Goal: Task Accomplishment & Management: Use online tool/utility

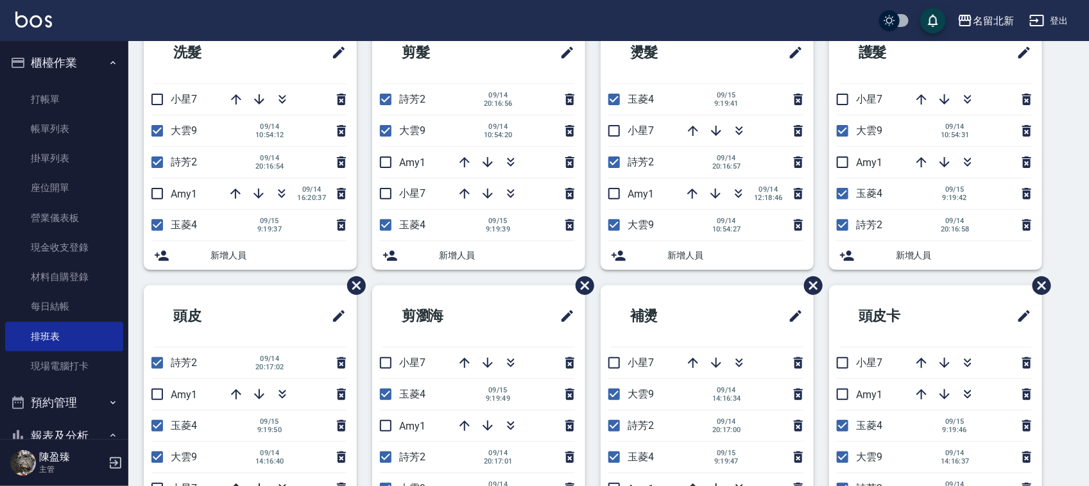
scroll to position [80, 0]
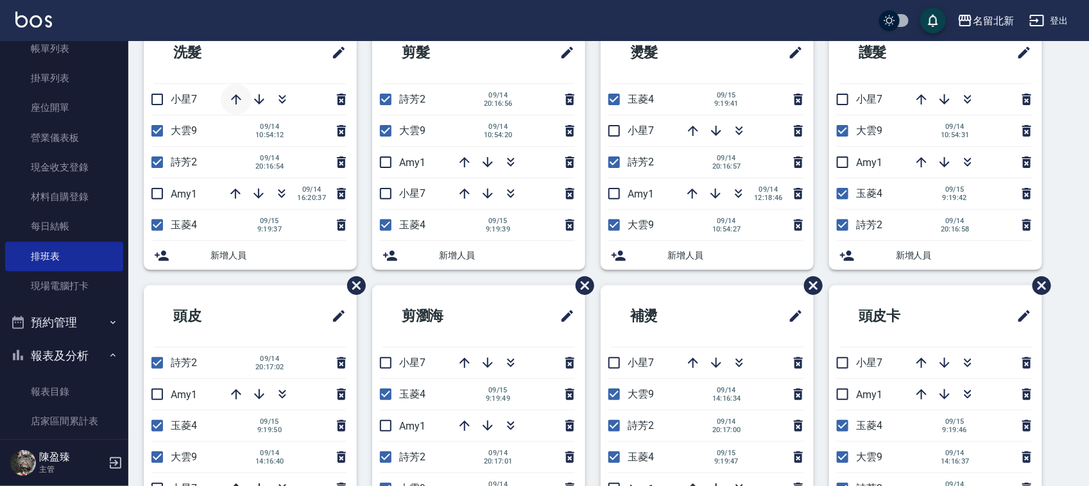
click at [239, 100] on icon "button" at bounding box center [235, 99] width 15 height 15
click at [514, 161] on icon "button" at bounding box center [510, 162] width 15 height 15
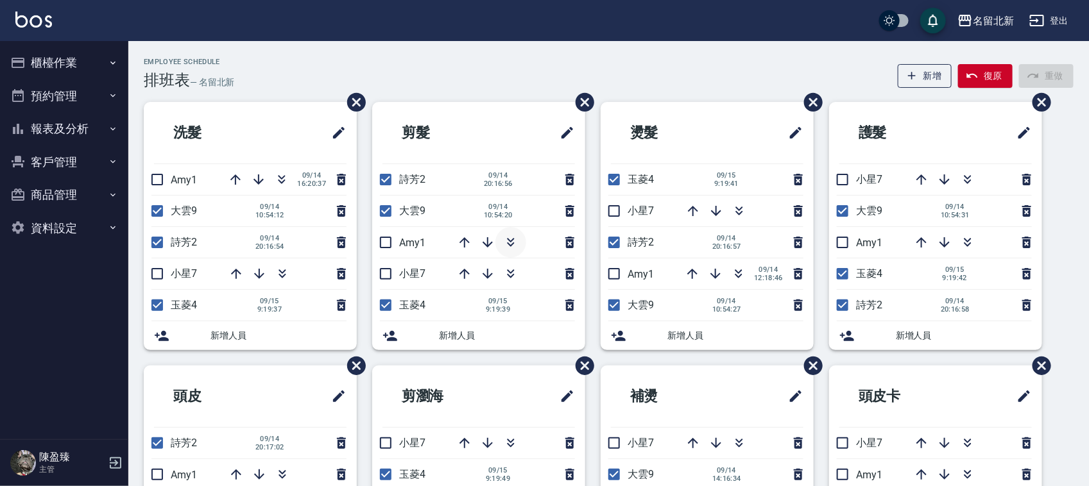
click at [507, 245] on icon "button" at bounding box center [510, 242] width 15 height 15
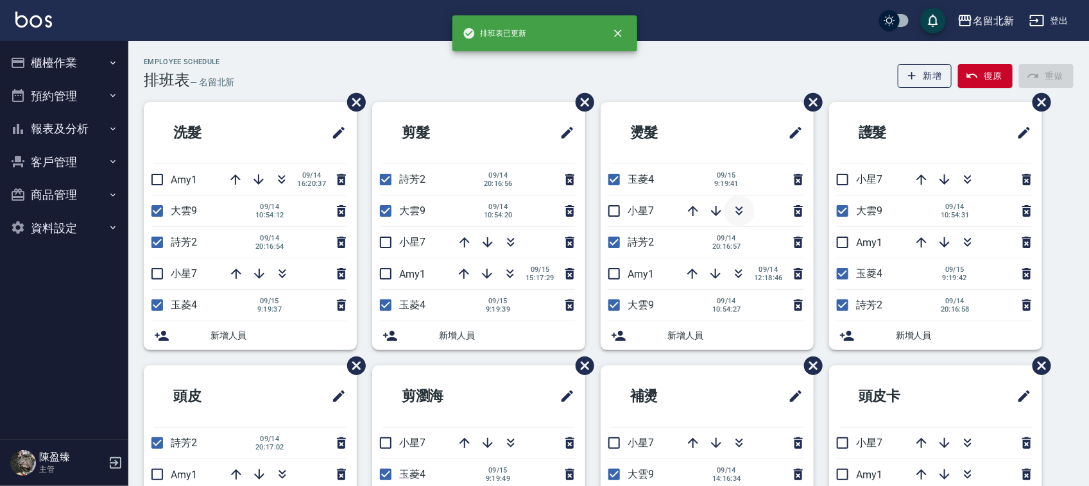
click at [735, 210] on icon "button" at bounding box center [738, 210] width 15 height 15
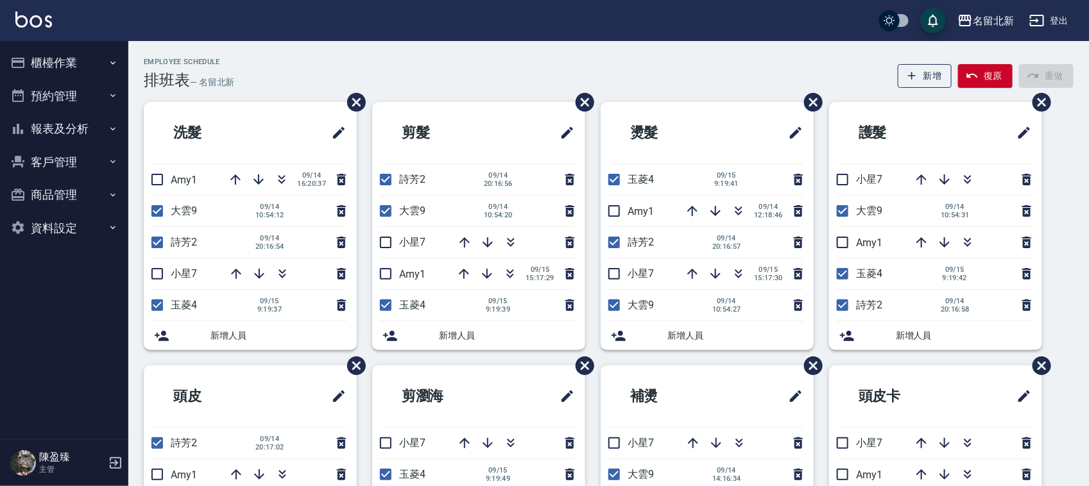
click at [75, 137] on button "報表及分析" at bounding box center [64, 128] width 118 height 33
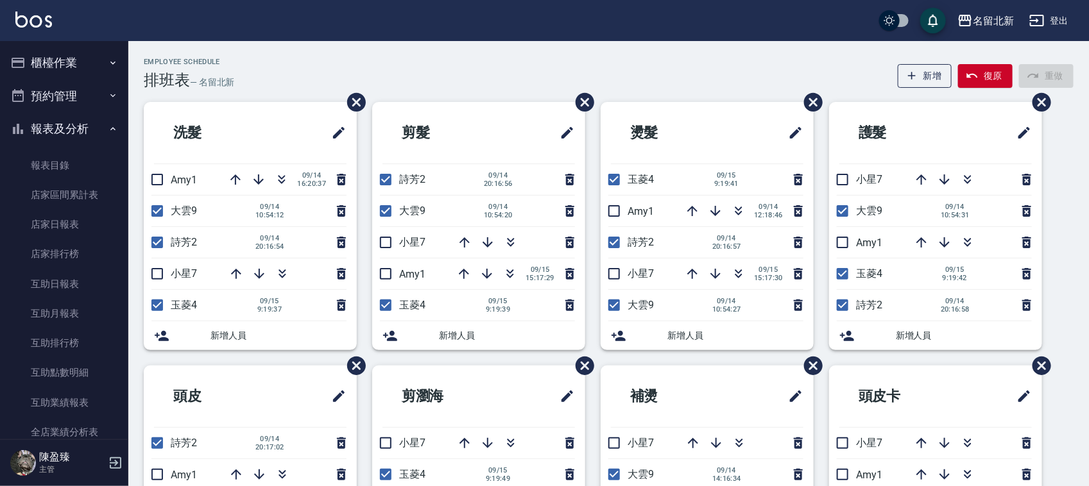
click at [103, 55] on button "櫃檯作業" at bounding box center [64, 62] width 118 height 33
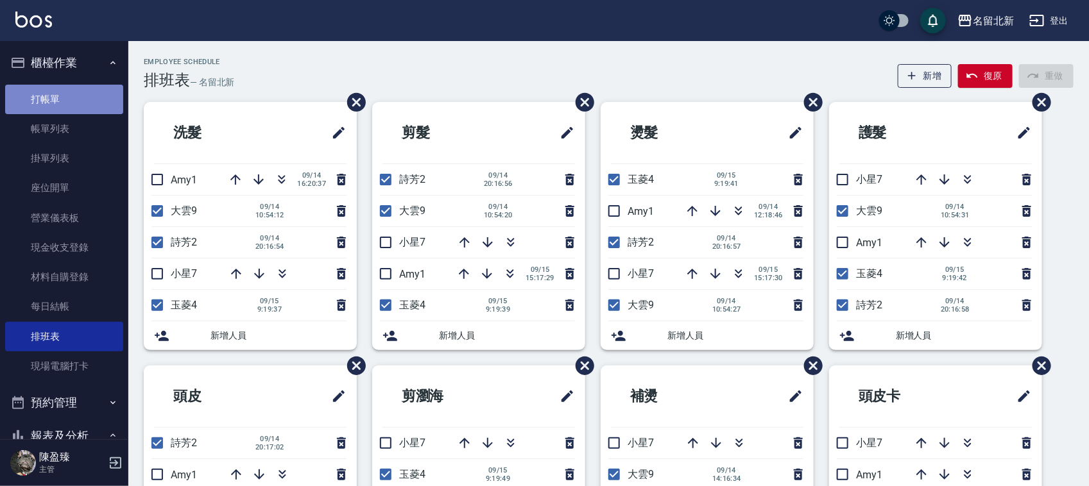
click at [79, 99] on link "打帳單" at bounding box center [64, 100] width 118 height 30
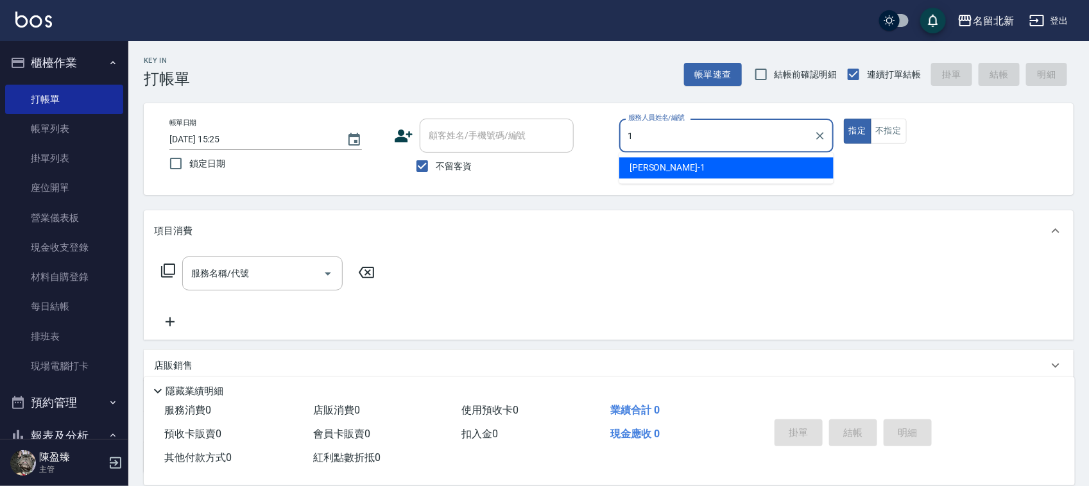
type input "Amy-1"
type button "true"
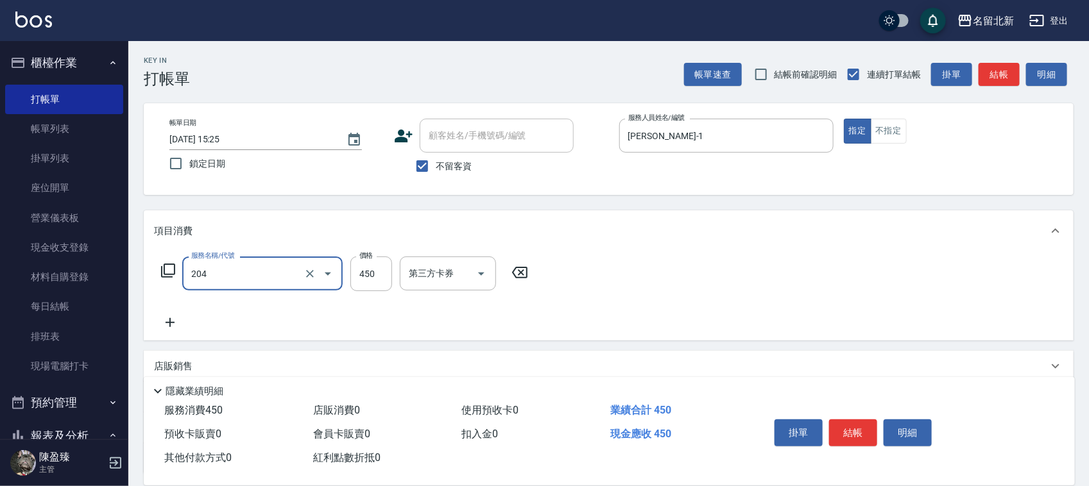
type input "髮質調理洗髮(204)"
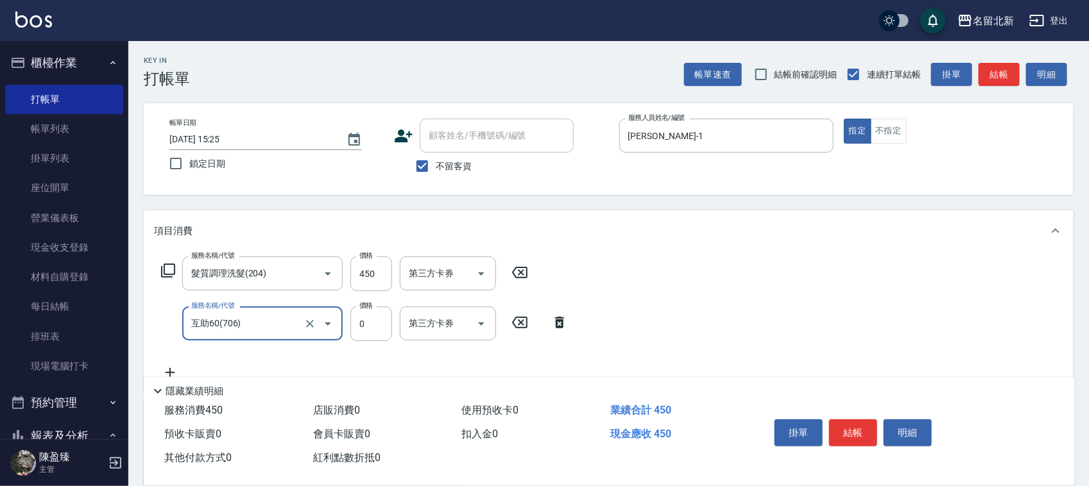
type input "互助60(706)"
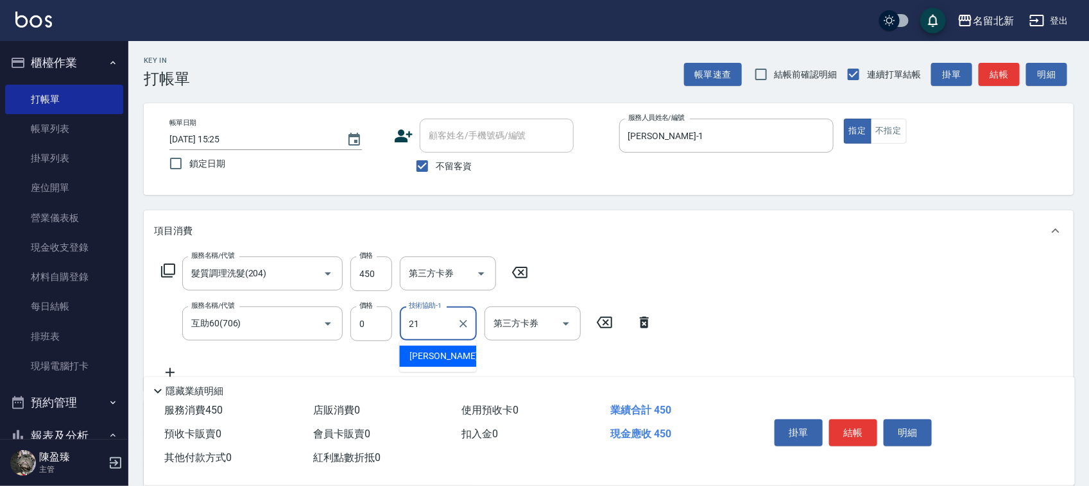
type input "艾莉莎-21"
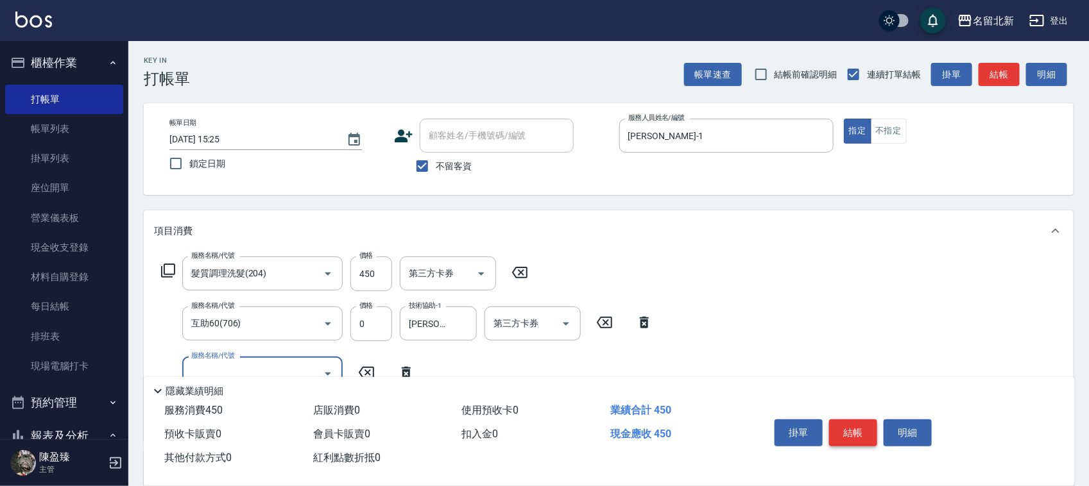
click at [860, 420] on button "結帳" at bounding box center [853, 433] width 48 height 27
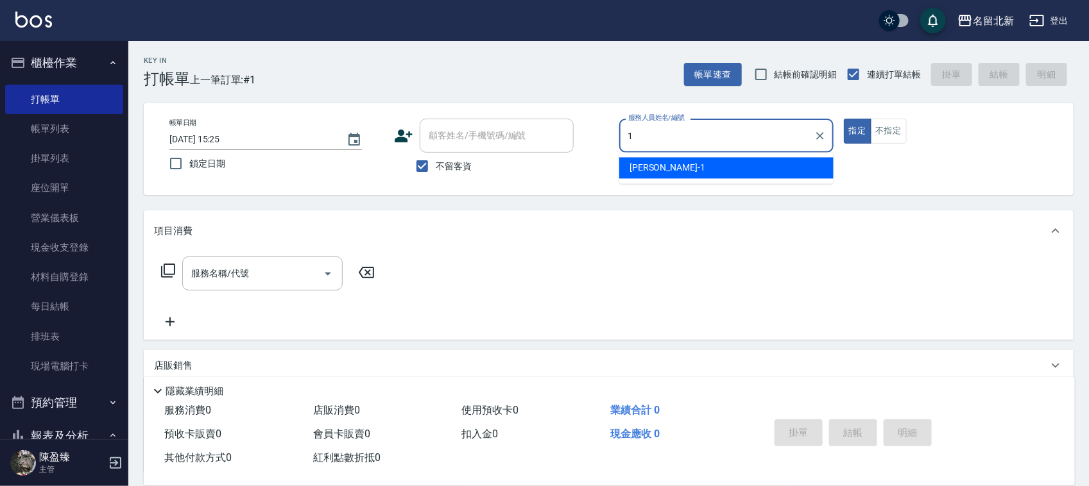
type input "Amy-1"
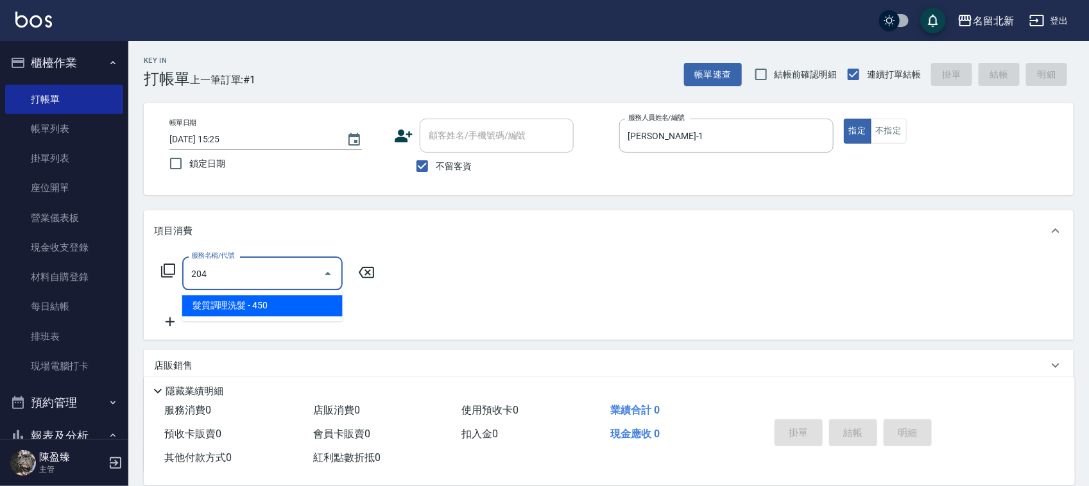
type input "髮質調理洗髮(204)"
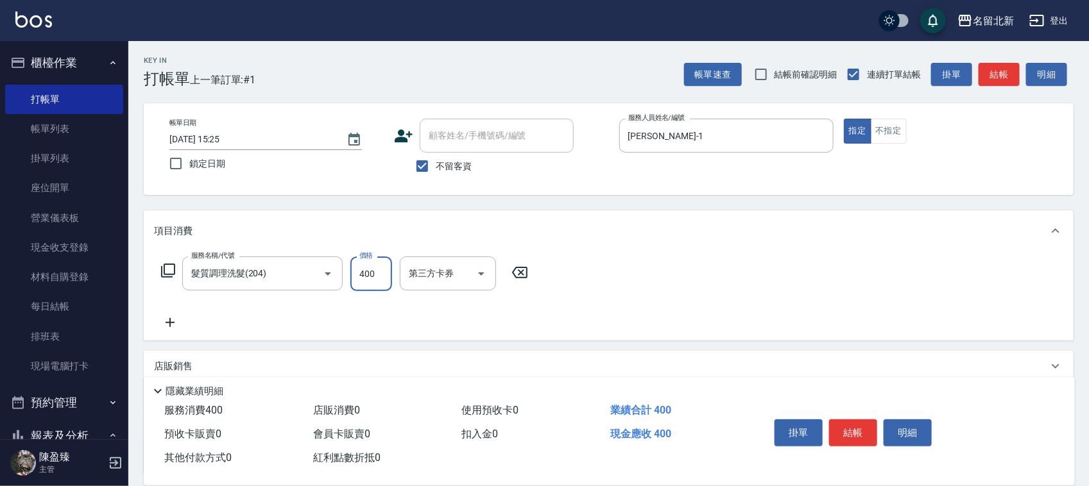
type input "400"
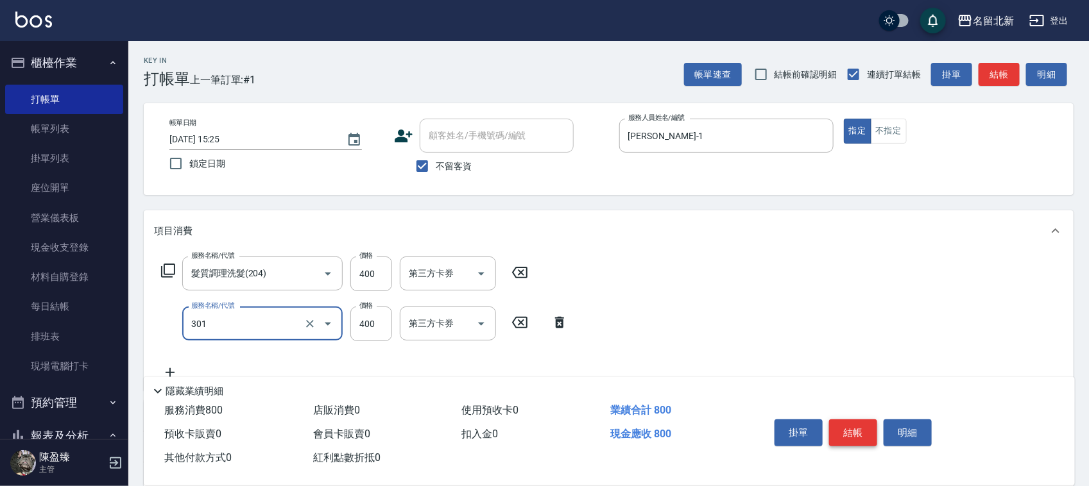
type input "造型剪髮(301)"
type input "350"
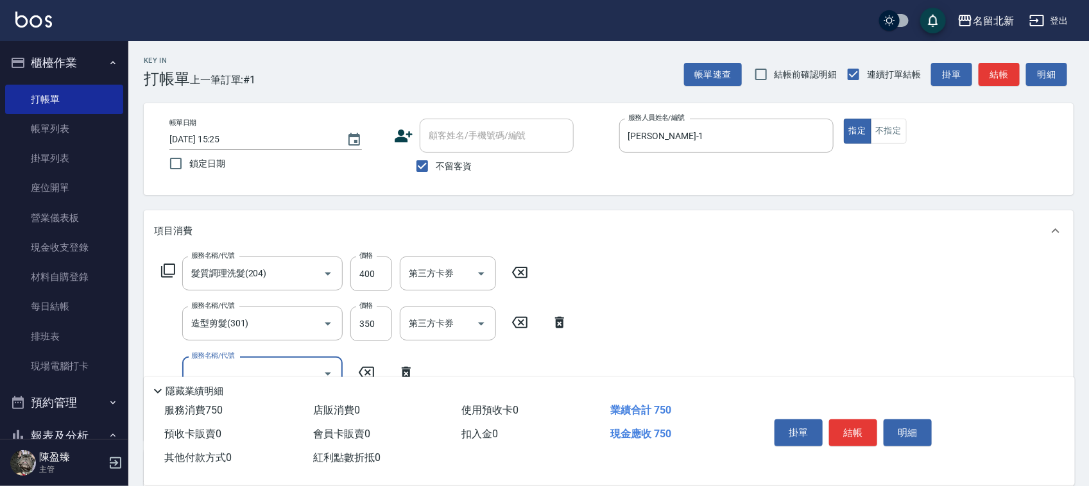
drag, startPoint x: 867, startPoint y: 419, endPoint x: 860, endPoint y: 431, distance: 14.4
click at [865, 422] on button "結帳" at bounding box center [853, 433] width 48 height 27
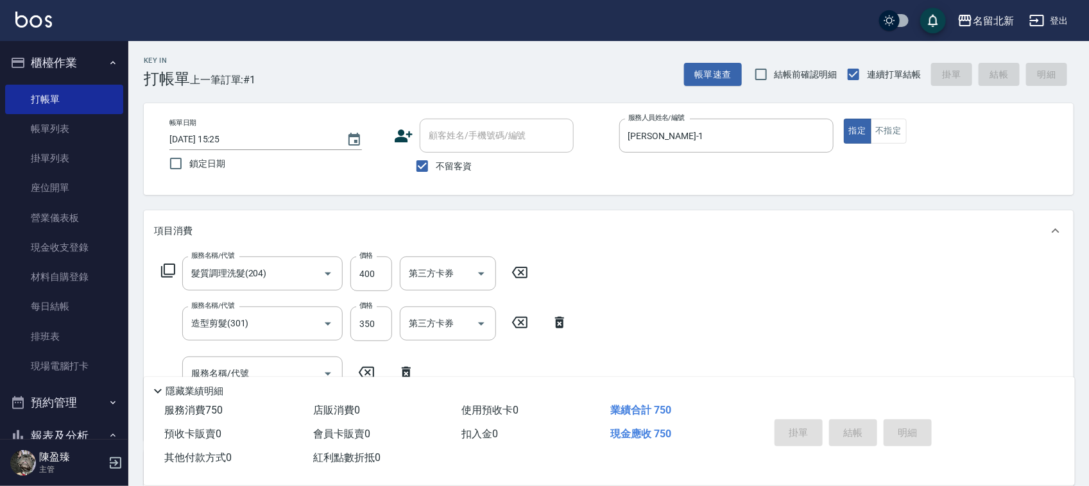
type input "2025/09/15 15:26"
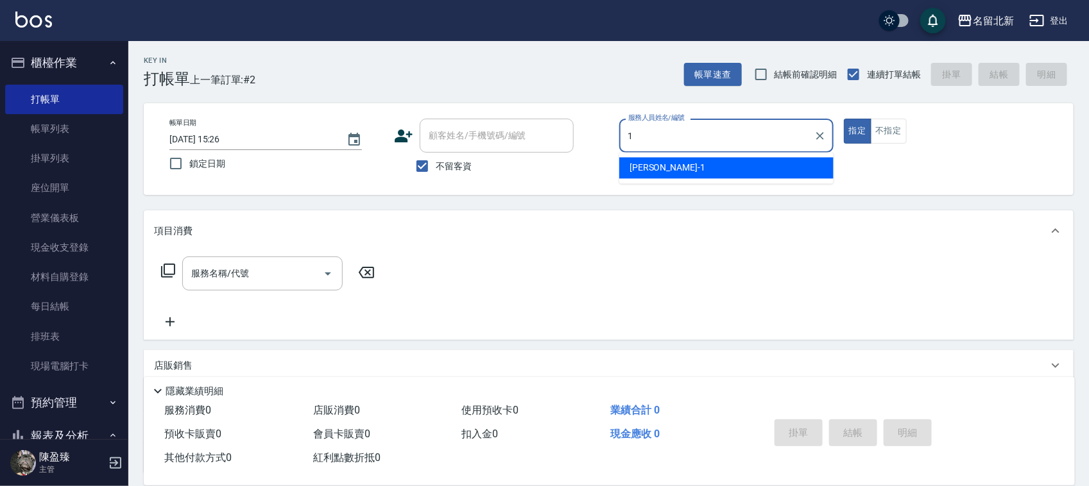
type input "Amy-1"
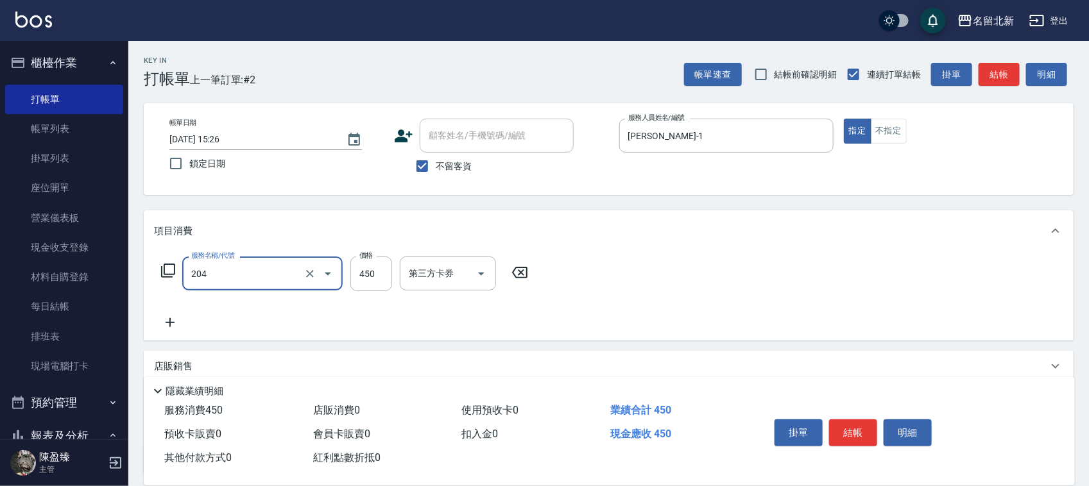
type input "髮質調理洗髮(204)"
type input "400"
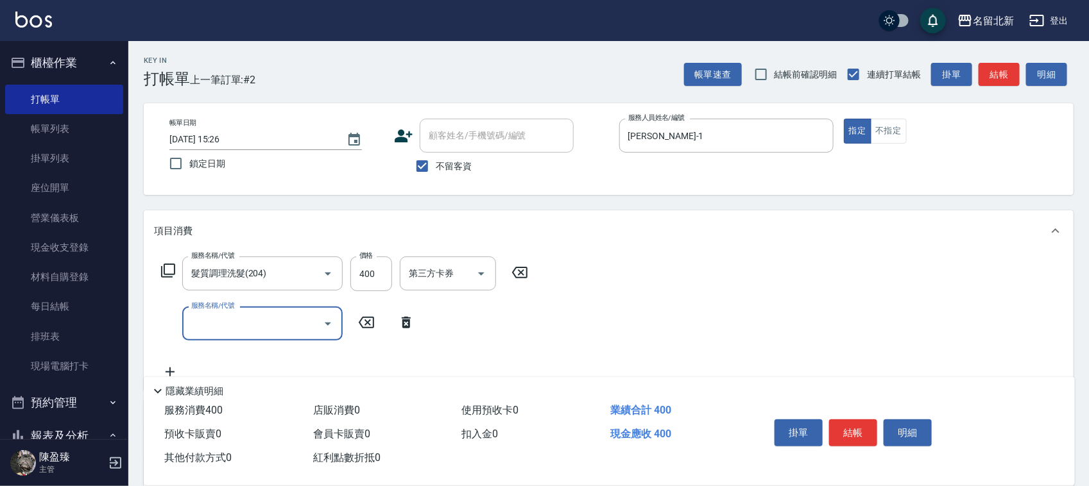
click at [860, 432] on button "結帳" at bounding box center [853, 433] width 48 height 27
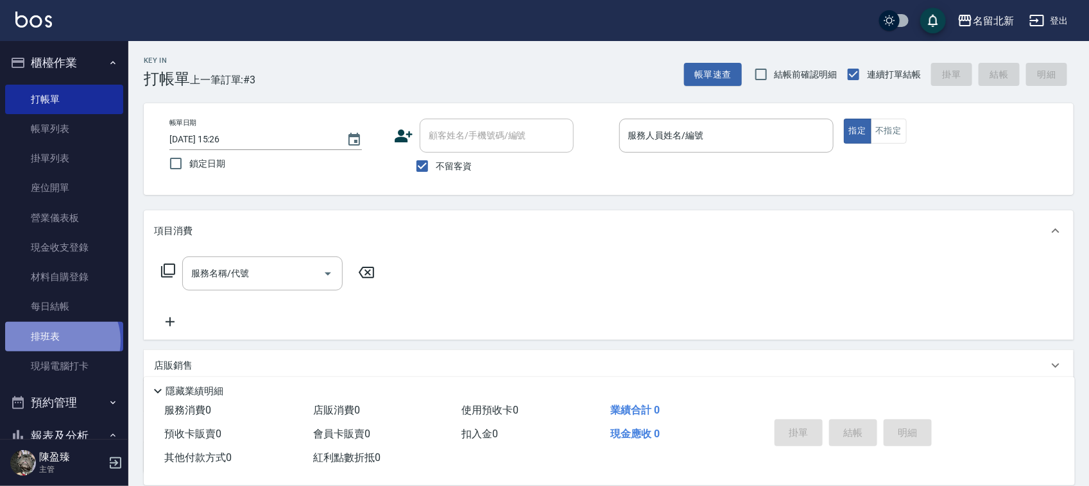
click at [60, 341] on link "排班表" at bounding box center [64, 337] width 118 height 30
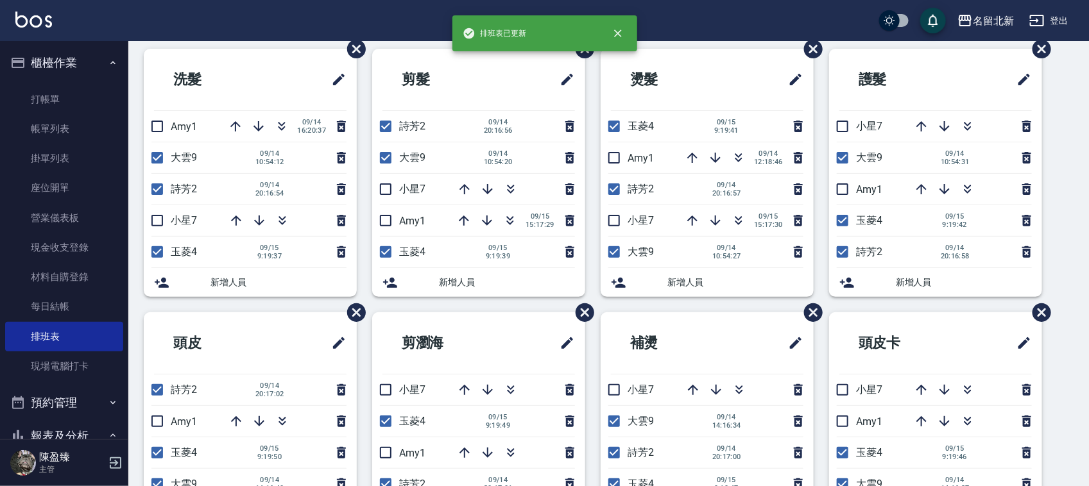
scroll to position [80, 0]
